Goal: Task Accomplishment & Management: Use online tool/utility

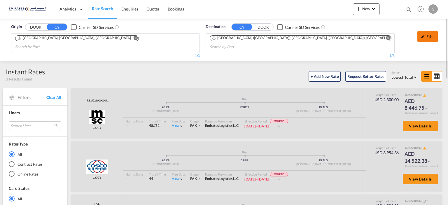
click at [429, 36] on div "Edit" at bounding box center [428, 37] width 20 height 12
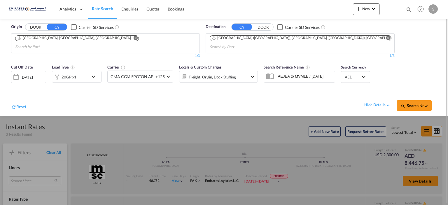
click at [33, 75] on div "[DATE]" at bounding box center [27, 77] width 12 height 5
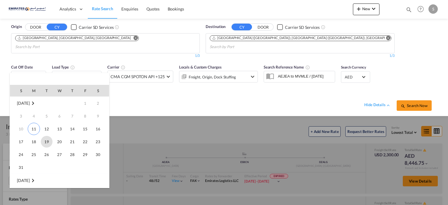
click at [48, 147] on span "19" at bounding box center [47, 142] width 12 height 12
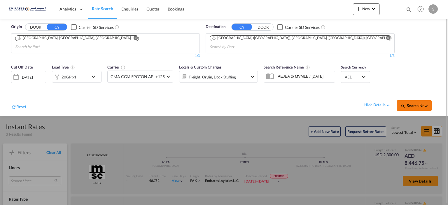
click at [423, 103] on span "Search Now" at bounding box center [414, 105] width 27 height 5
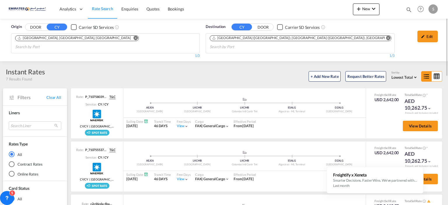
click at [383, 36] on button "Remove" at bounding box center [387, 39] width 9 height 6
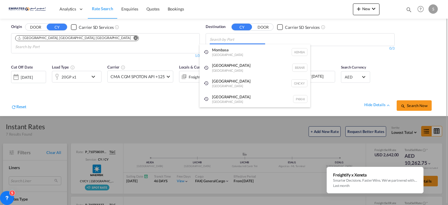
click at [272, 42] on body "Analytics Dashboard Rate Search Enquiries Quotes Bookings" at bounding box center [224, 102] width 448 height 205
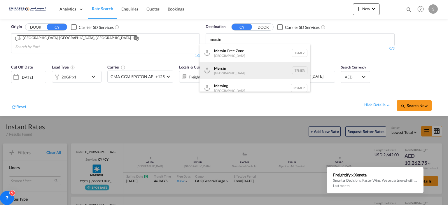
type input "mersin"
click at [240, 71] on div "Mersin [GEOGRAPHIC_DATA] TRMER" at bounding box center [255, 71] width 111 height 18
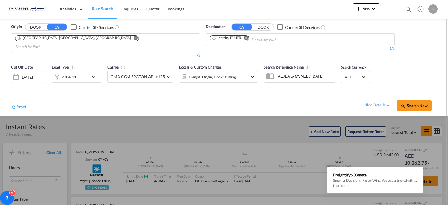
click at [96, 73] on md-icon "icon-chevron-down" at bounding box center [95, 76] width 10 height 7
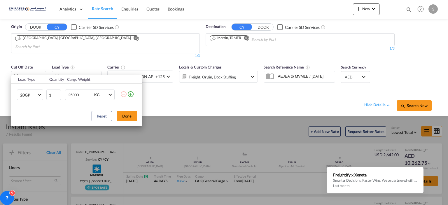
click at [207, 95] on div "Load Type Quantity Cargo Weight 20GP 20GP 40GP 40HC 45HC 20RE 40RE 40HR 20OT 40…" at bounding box center [224, 102] width 448 height 205
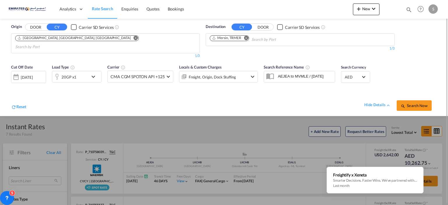
click at [246, 71] on div "Freight, Origin, Dock Stuffing" at bounding box center [218, 77] width 79 height 12
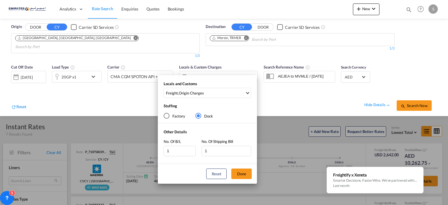
click at [284, 92] on div "Locals and Customs Freight , Origin Charges Clear All Select All Freight Origin…" at bounding box center [224, 102] width 448 height 205
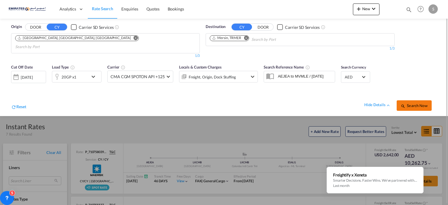
click at [424, 103] on span "Search Now" at bounding box center [414, 105] width 27 height 5
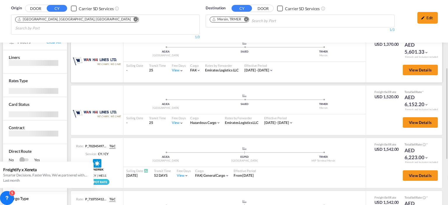
scroll to position [28, 0]
